Goal: Task Accomplishment & Management: Use online tool/utility

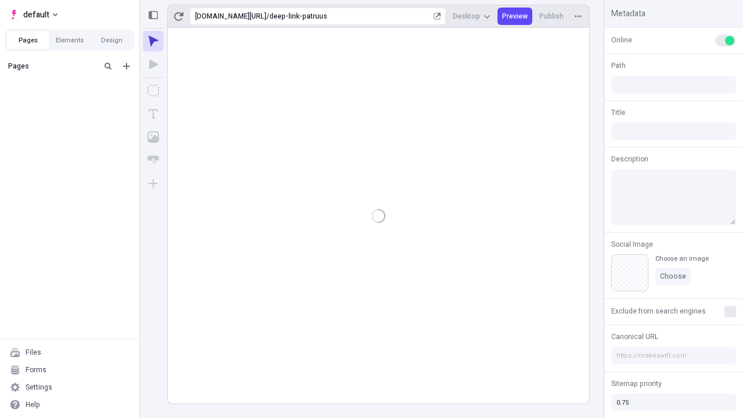
type input "/deep-link-patruus"
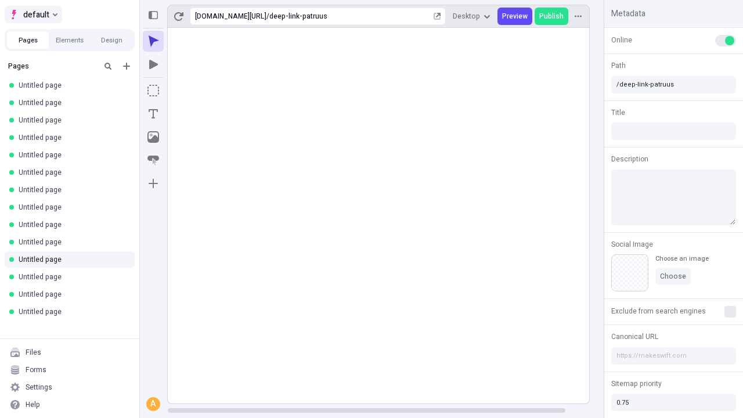
click at [33, 15] on span "default" at bounding box center [36, 15] width 26 height 14
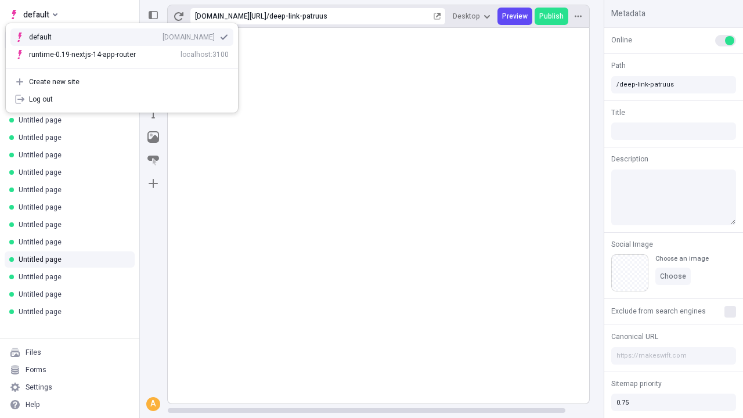
click at [163, 35] on div "qee9k4dy7d.staging.makeswift.site" at bounding box center [189, 37] width 52 height 9
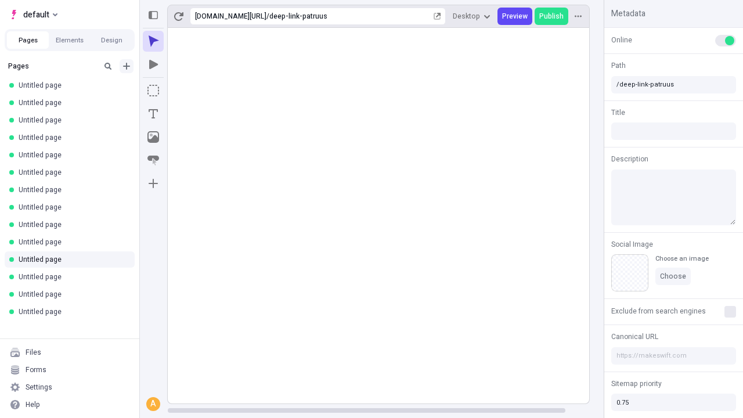
click at [127, 66] on icon "Add new" at bounding box center [126, 66] width 7 height 7
click at [188, 90] on span "Blank page" at bounding box center [195, 89] width 72 height 9
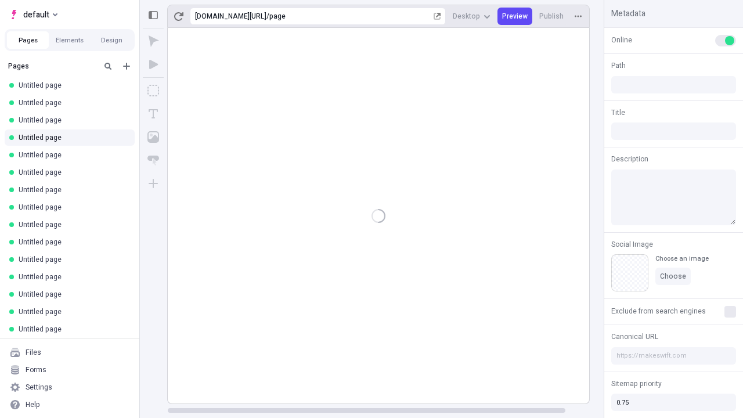
type input "/page"
